Goal: Information Seeking & Learning: Understand process/instructions

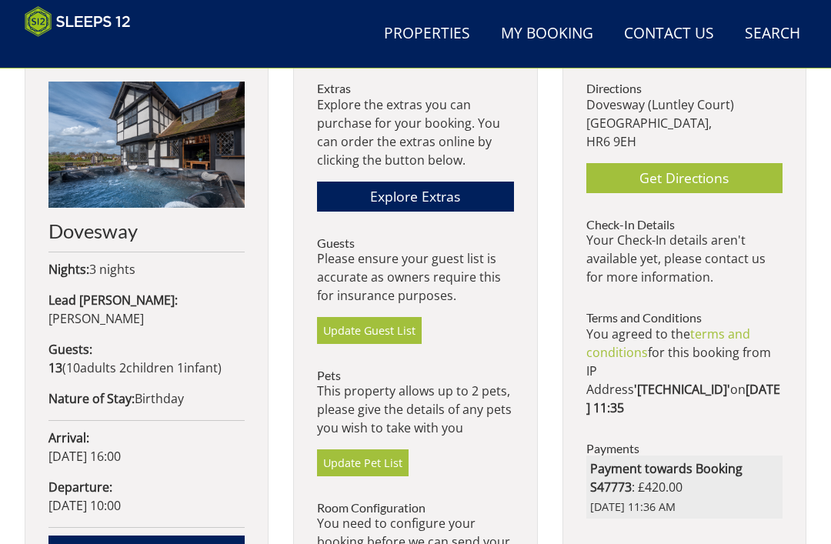
scroll to position [559, 0]
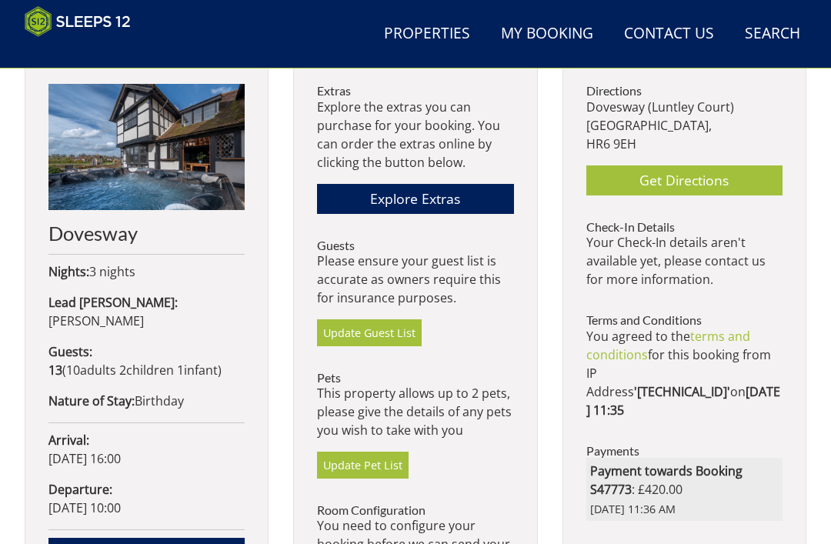
click at [745, 512] on ul "Directions [STREET_ADDRESS] Get Directions Check-In Details Your Check-In detai…" at bounding box center [684, 358] width 196 height 549
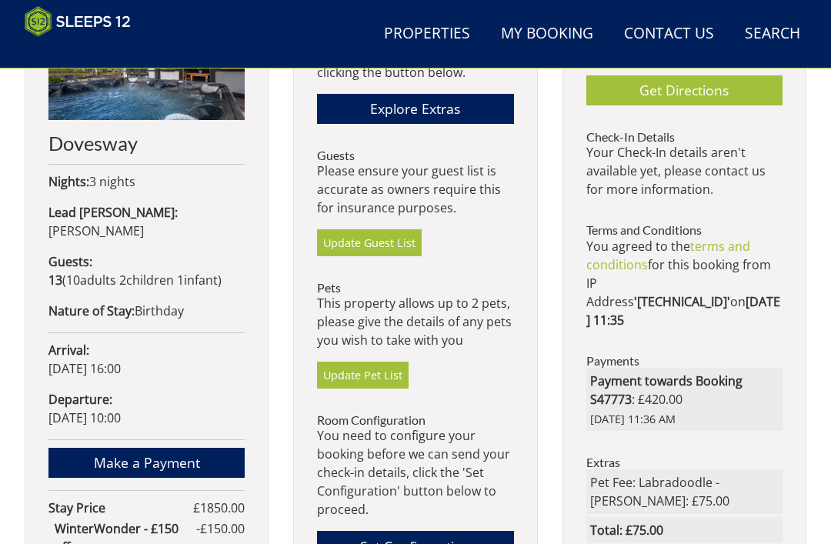
scroll to position [649, 0]
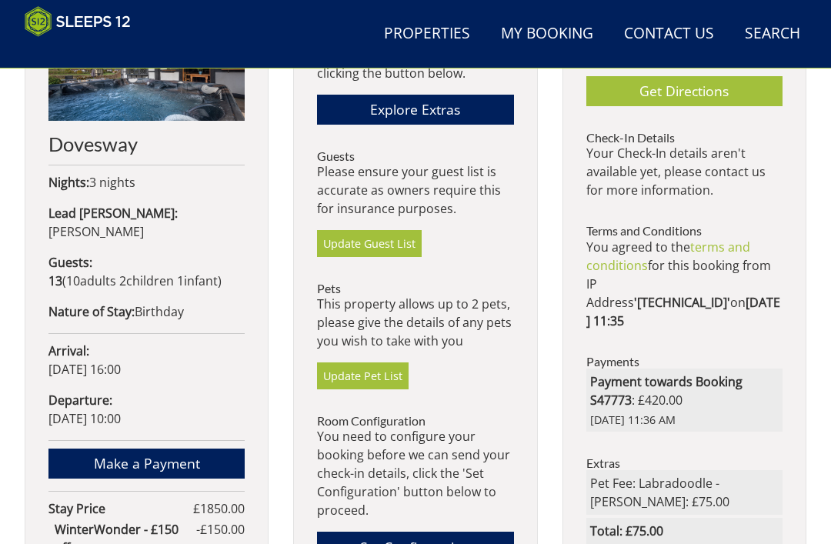
click at [674, 252] on p "You agreed to the terms and conditions for this booking from IP Address '[TECHN…" at bounding box center [684, 284] width 196 height 92
click at [645, 263] on link "terms and conditions" at bounding box center [668, 256] width 164 height 35
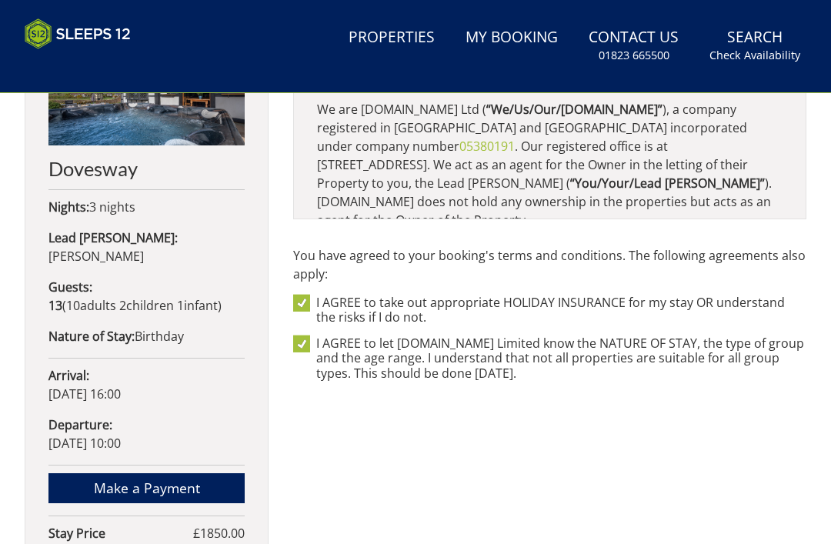
click at [767, 421] on div "Terms and Conditions If you made your booking before [DATE] your booking condit…" at bounding box center [549, 439] width 513 height 889
click at [707, 462] on div "Terms and Conditions If you made your booking before [DATE] your booking condit…" at bounding box center [549, 439] width 513 height 889
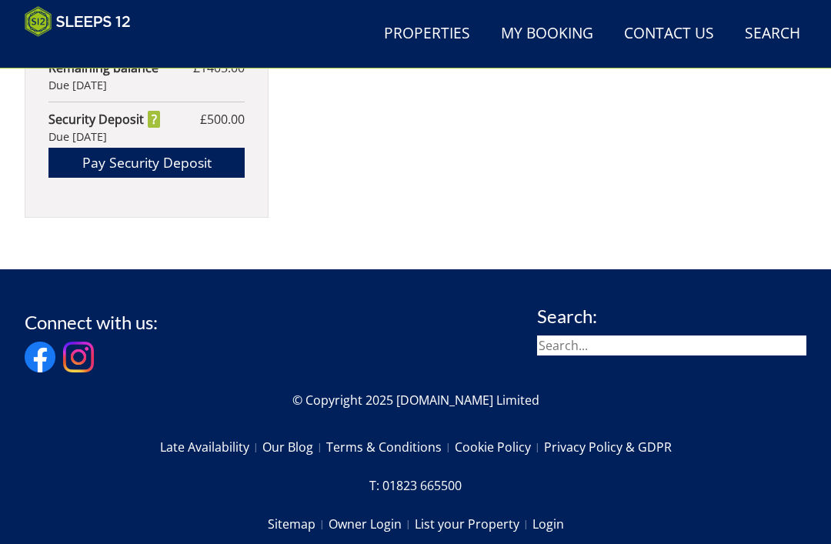
scroll to position [1267, 0]
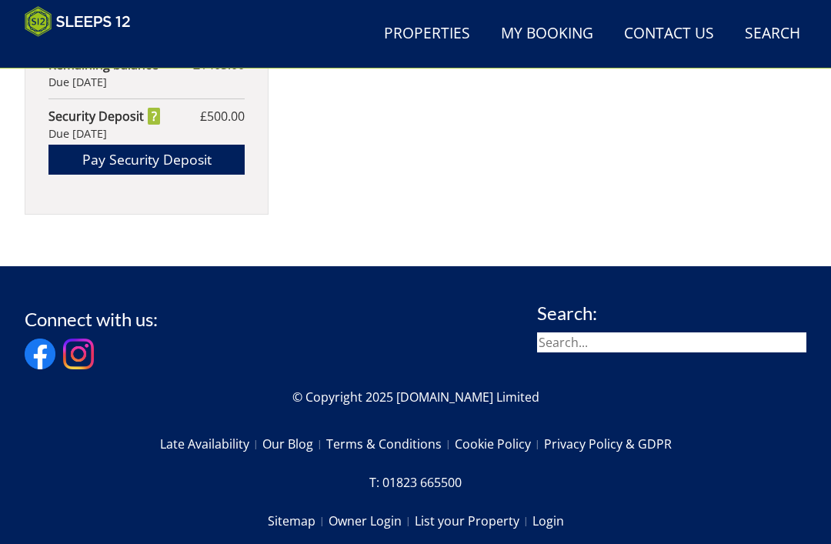
click at [415, 431] on link "Terms & Conditions" at bounding box center [390, 444] width 128 height 26
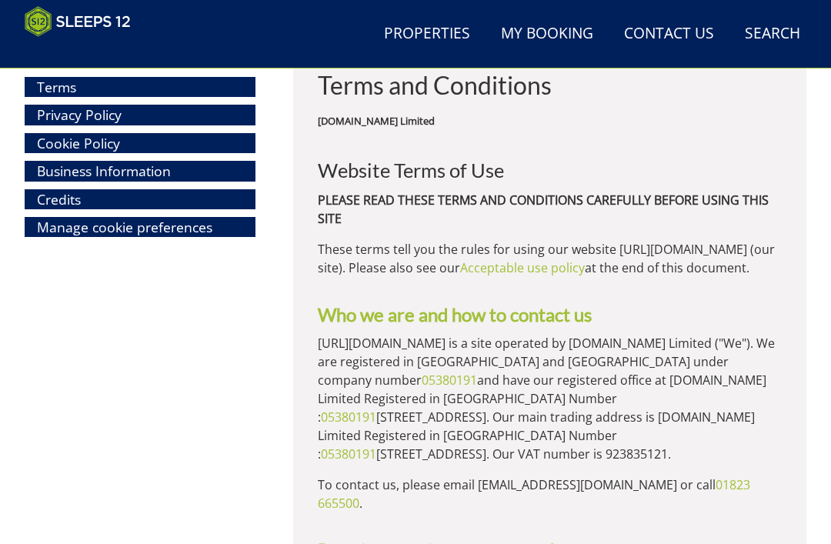
scroll to position [603, 0]
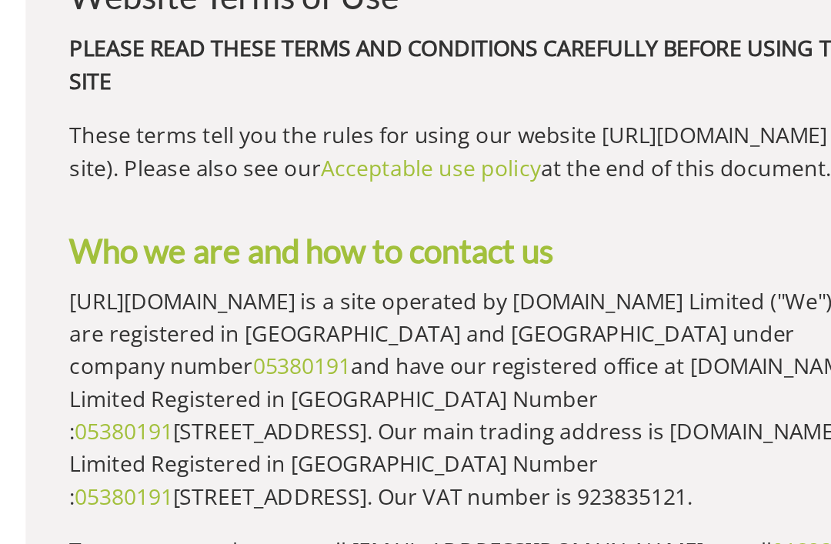
click at [437, 303] on p "[URL][DOMAIN_NAME] is a site operated by [DOMAIN_NAME] Limited ("We"). We are r…" at bounding box center [550, 367] width 464 height 129
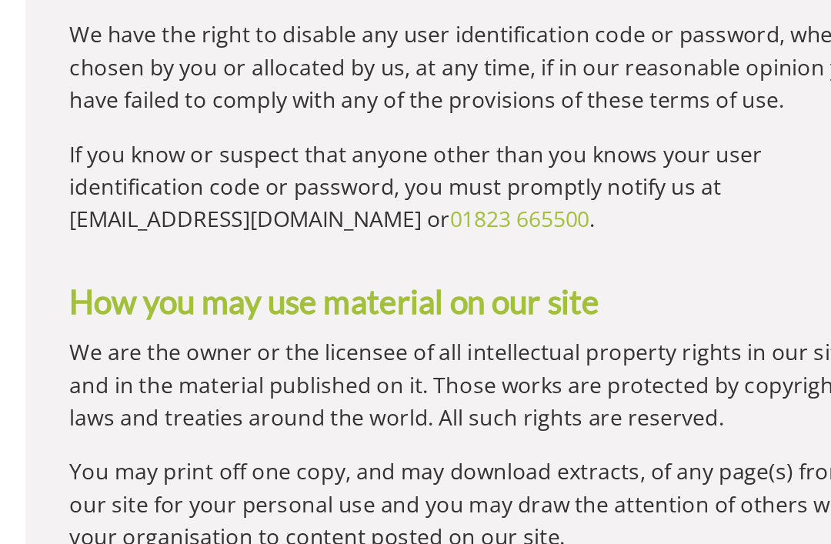
scroll to position [1835, 0]
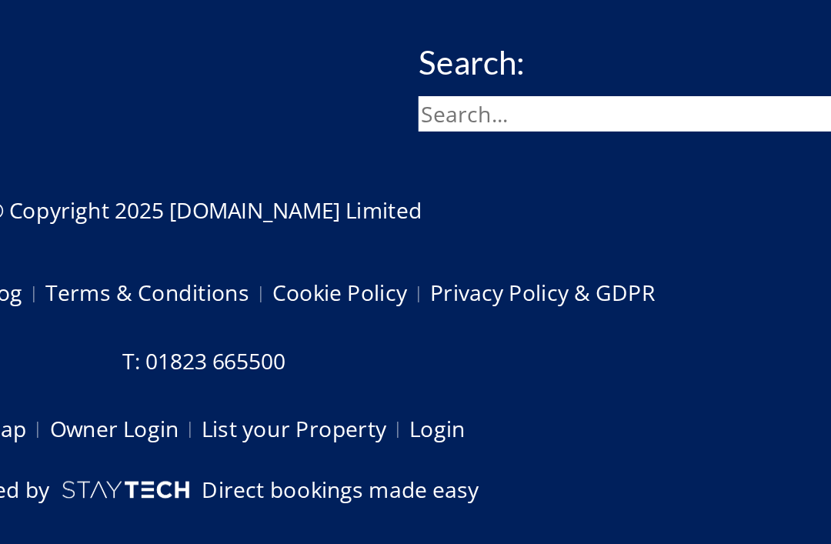
scroll to position [22808, 0]
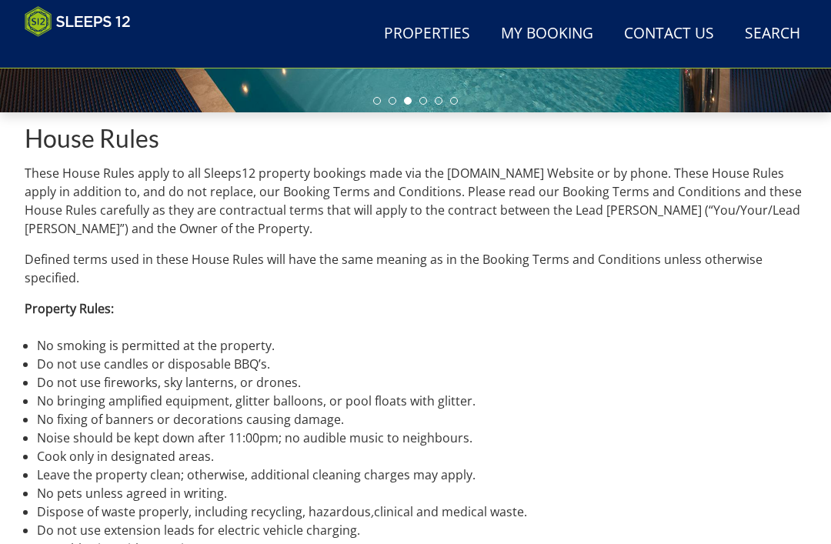
scroll to position [456, 0]
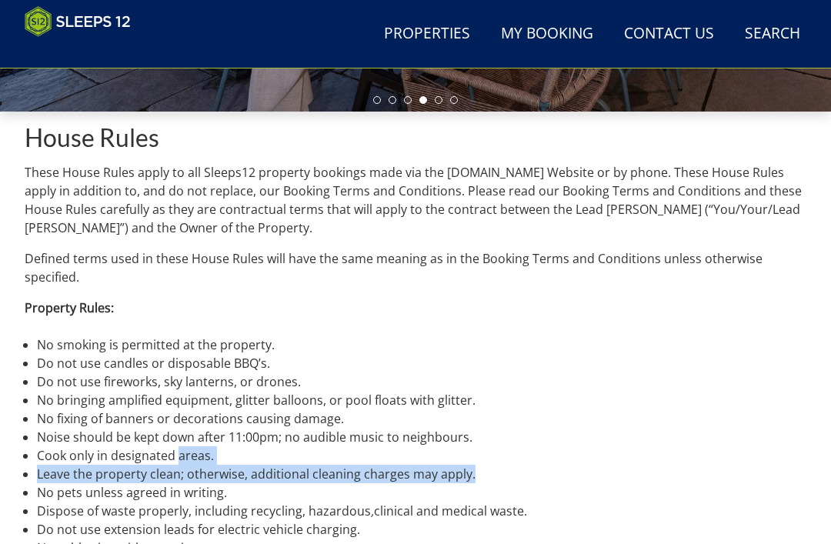
click at [590, 372] on li "Do not use fireworks, sky lanterns, or drones." at bounding box center [421, 381] width 769 height 18
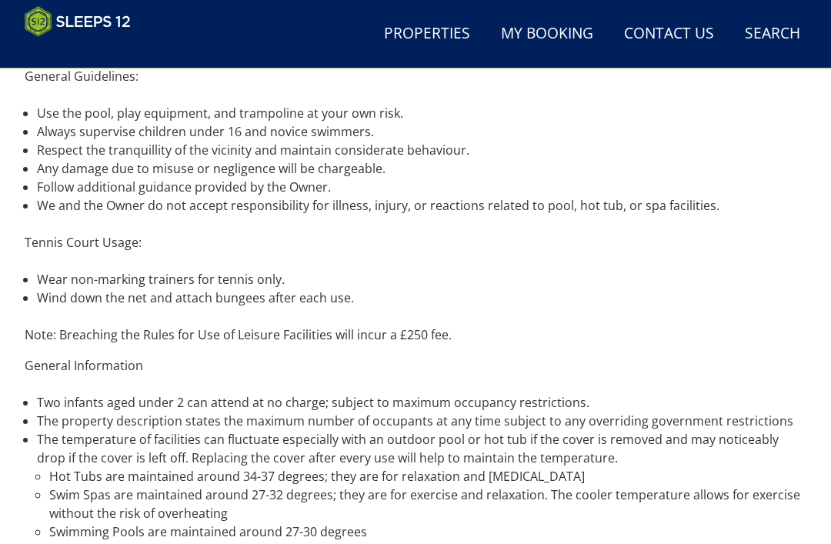
scroll to position [1488, 0]
click at [727, 410] on li "Two infants aged under 2 can attend at no charge; subject to maximum occupancy …" at bounding box center [421, 402] width 769 height 18
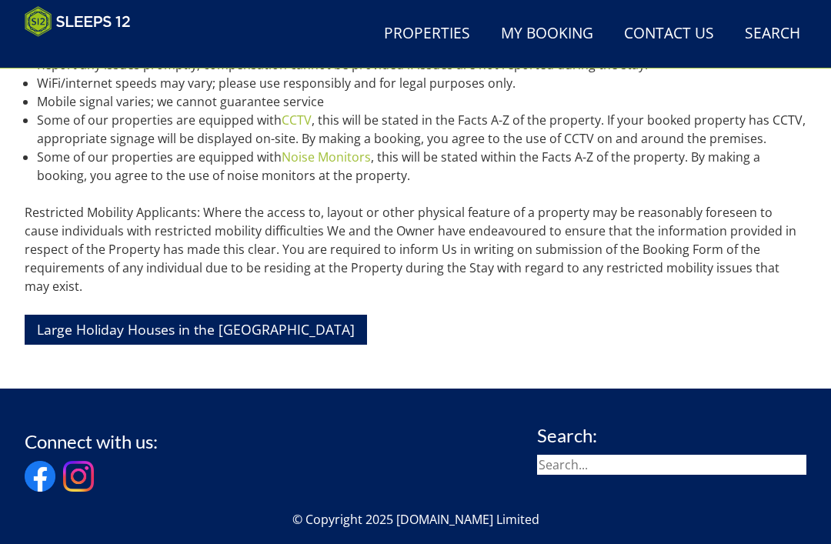
scroll to position [1998, 0]
